Goal: Task Accomplishment & Management: Manage account settings

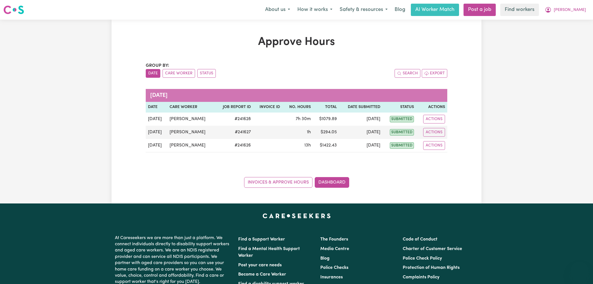
click at [584, 11] on span "[PERSON_NAME]" at bounding box center [570, 10] width 32 height 6
click at [570, 38] on div "Approve Hours Group by: Date Care Worker Status Search Export [DATE] Date Care …" at bounding box center [296, 112] width 593 height 184
click at [578, 13] on button "[PERSON_NAME]" at bounding box center [565, 10] width 48 height 12
click at [575, 30] on link "Logout" at bounding box center [567, 32] width 44 height 11
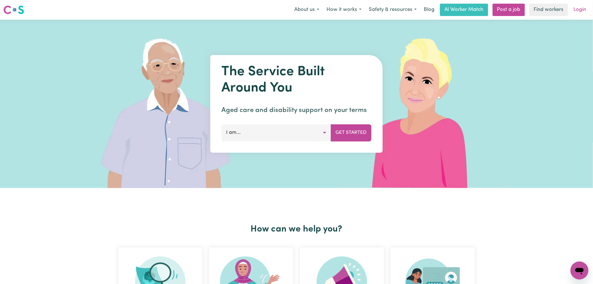
click at [582, 12] on link "Login" at bounding box center [579, 10] width 19 height 12
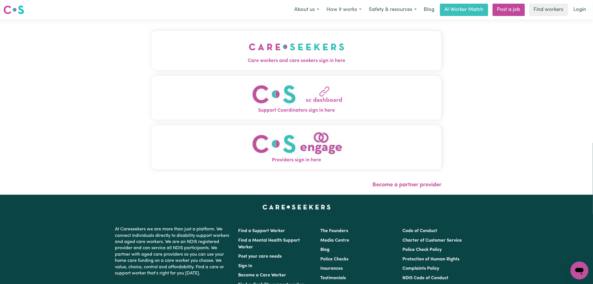
click at [181, 54] on button "Care workers and care seekers sign in here" at bounding box center [297, 50] width 290 height 39
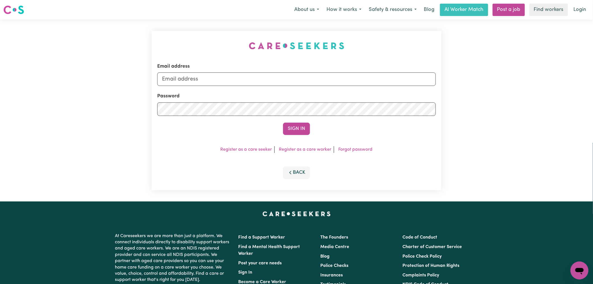
type input "[PERSON_NAME][EMAIL_ADDRESS][DOMAIN_NAME]"
click at [294, 122] on form "Email address [PERSON_NAME][EMAIL_ADDRESS][DOMAIN_NAME] Password Sign In" at bounding box center [296, 99] width 279 height 72
click at [295, 129] on button "Sign In" at bounding box center [296, 128] width 27 height 12
